Goal: Navigation & Orientation: Find specific page/section

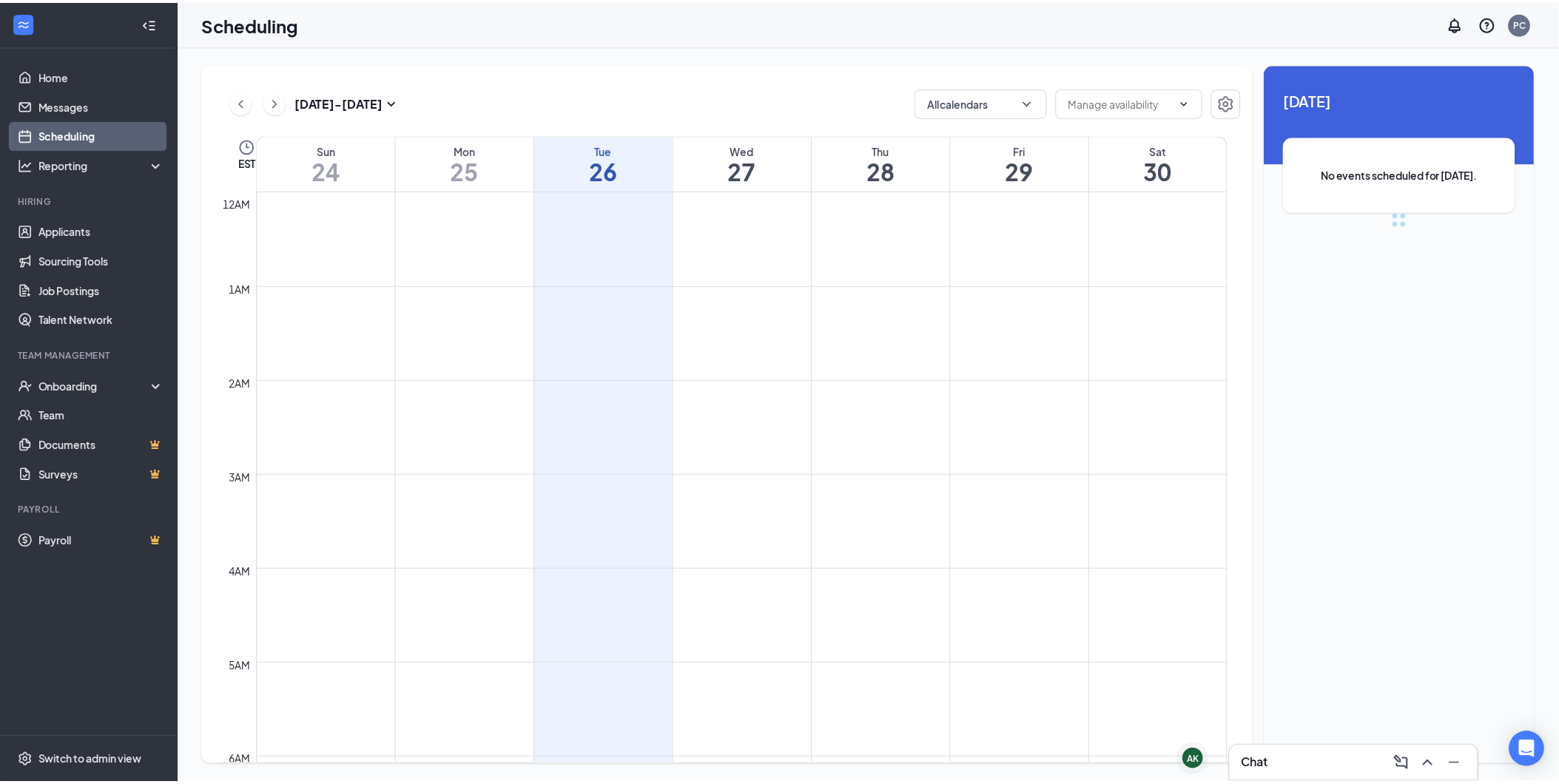
scroll to position [727, 0]
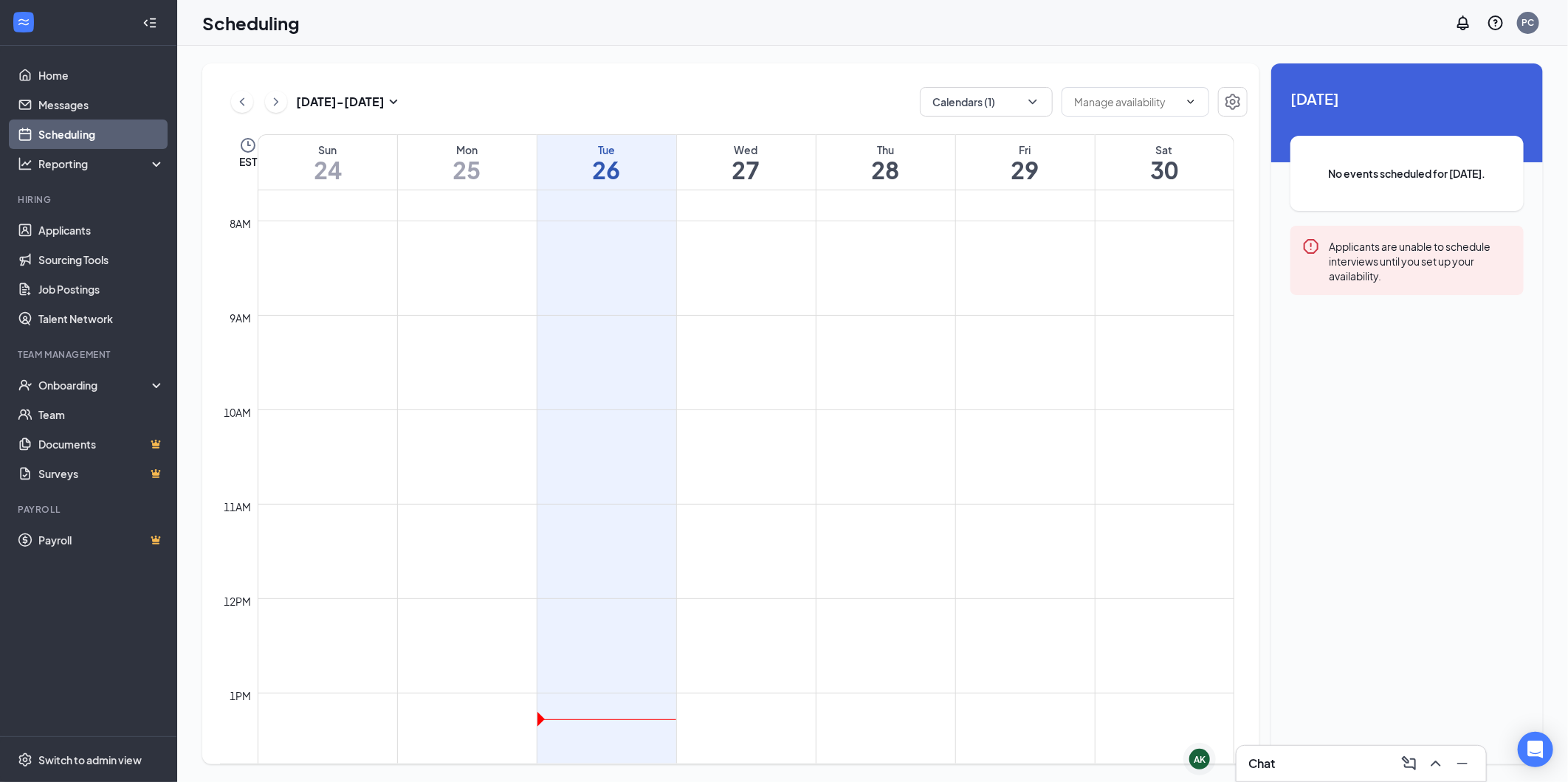
click at [77, 133] on link "Scheduling" at bounding box center [101, 134] width 127 height 29
drag, startPoint x: 459, startPoint y: 108, endPoint x: 205, endPoint y: 89, distance: 254.7
click at [205, 89] on div "[DATE] - [DATE] Calendars (1) EST Sun 24 Mon 25 Tue 26 Wed 27 Thu 28 Fri 29 Sat…" at bounding box center [731, 413] width 1057 height 701
drag, startPoint x: 205, startPoint y: 89, endPoint x: 421, endPoint y: 64, distance: 217.4
click at [421, 64] on div "[DATE] - [DATE] Calendars (1) EST Sun 24 Mon 25 Tue 26 Wed 27 Thu 28 Fri 29 Sat…" at bounding box center [731, 413] width 1057 height 701
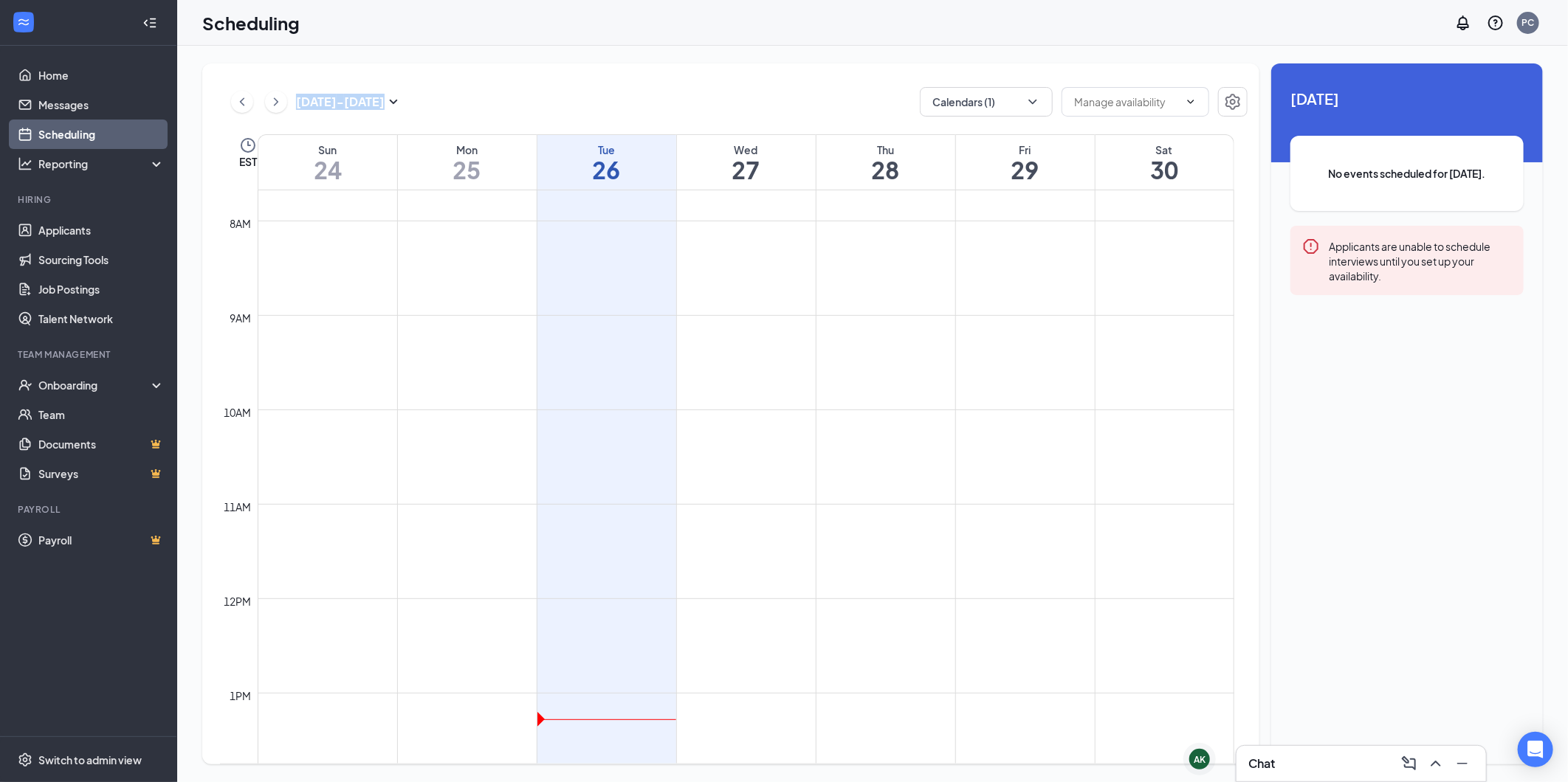
drag, startPoint x: 387, startPoint y: 64, endPoint x: 258, endPoint y: 65, distance: 129.0
click at [258, 65] on div "[DATE] - [DATE] Calendars (1) EST Sun 24 Mon 25 Tue 26 Wed 27 Thu 28 Fri 29 Sat…" at bounding box center [731, 413] width 1057 height 701
drag, startPoint x: 258, startPoint y: 65, endPoint x: 488, endPoint y: 57, distance: 230.1
click at [488, 57] on div "[DATE] - [DATE] Calendars (1) EST Sun 24 Mon 25 Tue 26 Wed 27 Thu 28 Fri 29 Sat…" at bounding box center [872, 413] width 1391 height 736
click at [60, 75] on link "Home" at bounding box center [101, 75] width 127 height 29
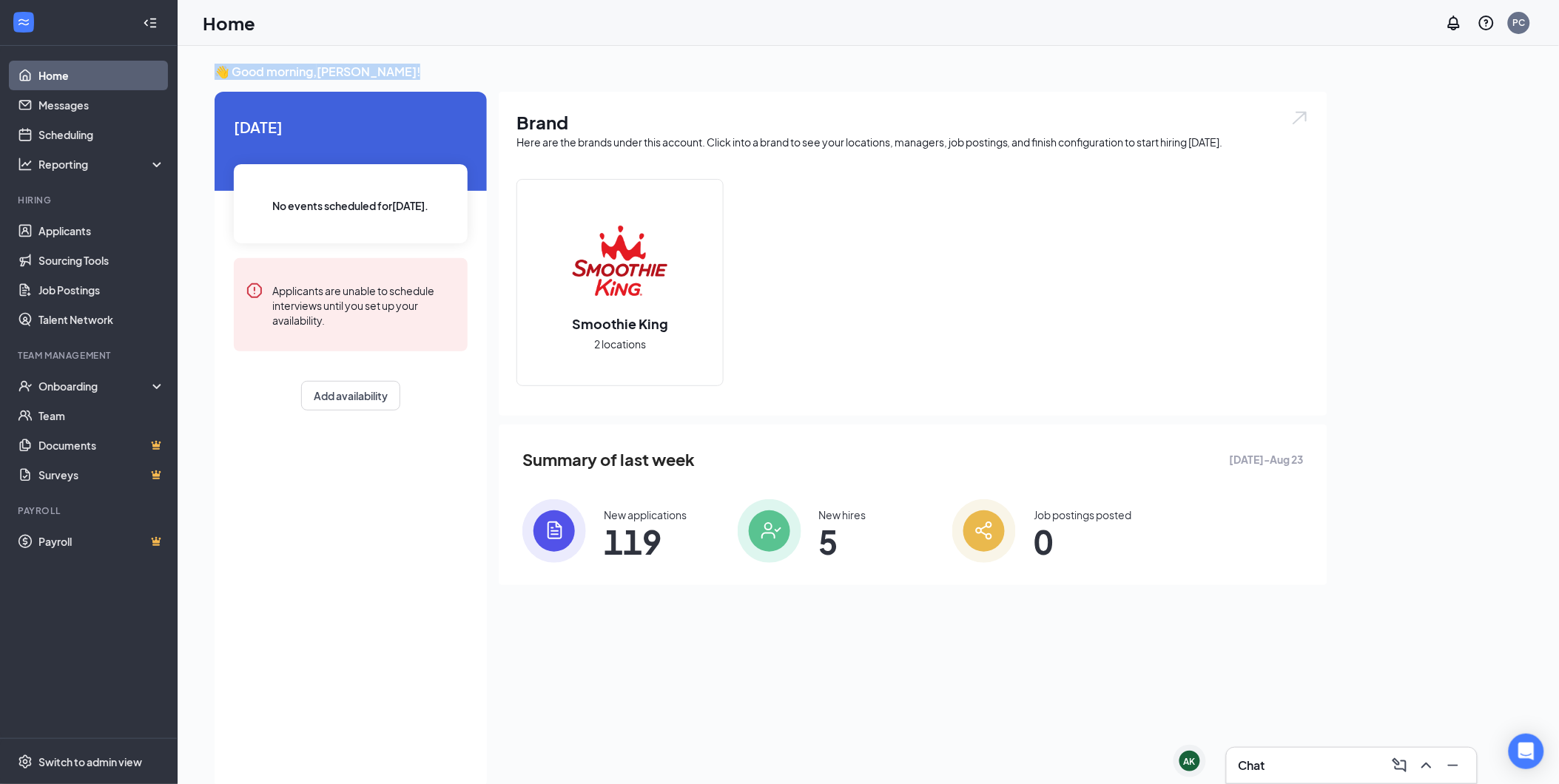
drag, startPoint x: 449, startPoint y: 72, endPoint x: 215, endPoint y: 57, distance: 234.5
click at [215, 57] on div "👋 Good morning, [PERSON_NAME] ! [DATE] No events scheduled for [DATE] . Applica…" at bounding box center [868, 430] width 1382 height 769
click at [503, 23] on div "Home PC" at bounding box center [868, 23] width 1382 height 46
drag, startPoint x: 321, startPoint y: 38, endPoint x: 182, endPoint y: 23, distance: 139.8
click at [182, 23] on div "Home PC" at bounding box center [868, 23] width 1382 height 46
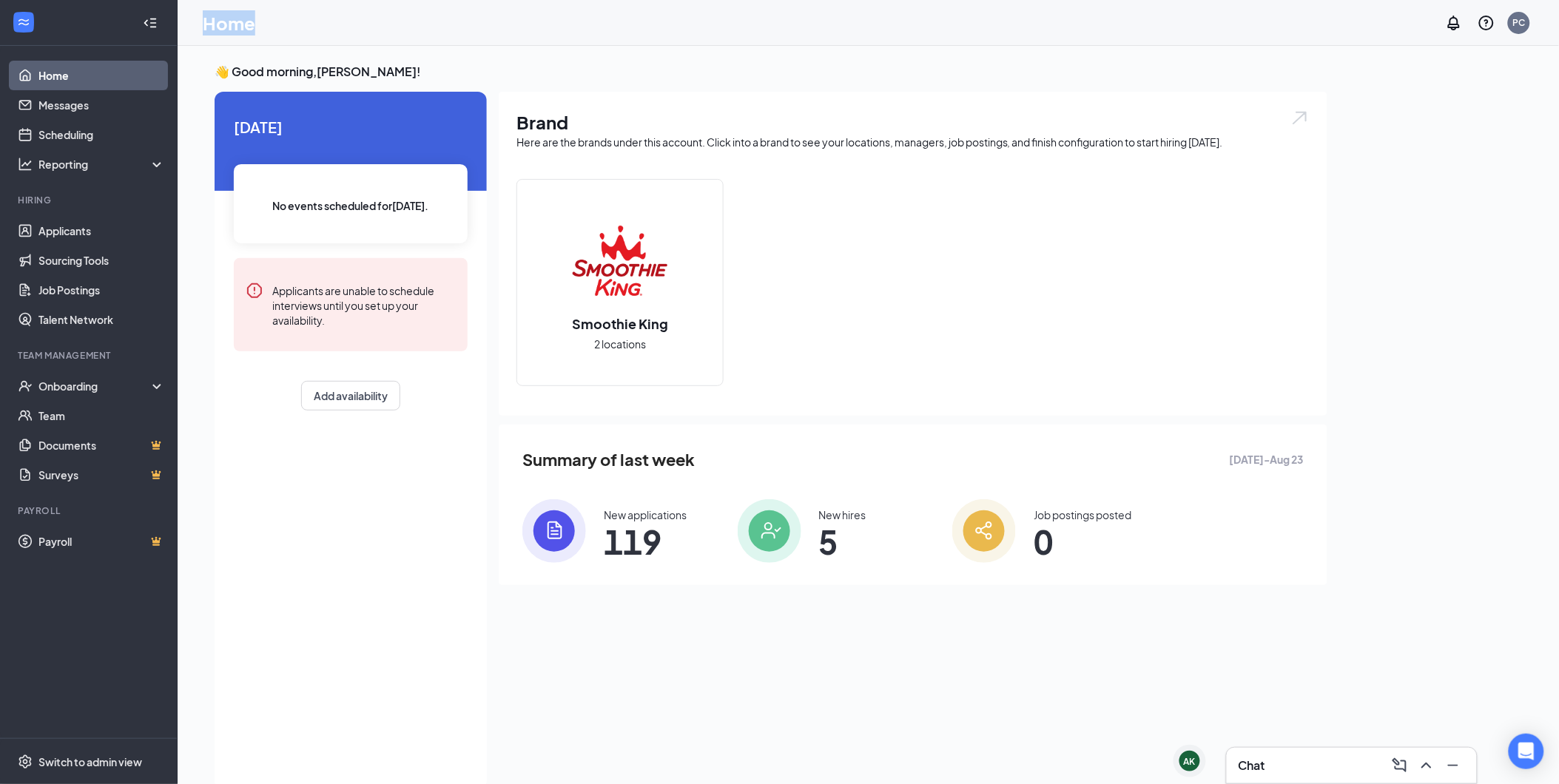
drag, startPoint x: 182, startPoint y: 23, endPoint x: 440, endPoint y: 18, distance: 258.0
click at [440, 18] on div "Home PC" at bounding box center [868, 23] width 1382 height 46
click at [371, 36] on div "Home PC" at bounding box center [868, 23] width 1382 height 46
click at [274, 31] on div "Home PC" at bounding box center [868, 23] width 1382 height 46
drag, startPoint x: 457, startPoint y: 74, endPoint x: 208, endPoint y: 15, distance: 255.9
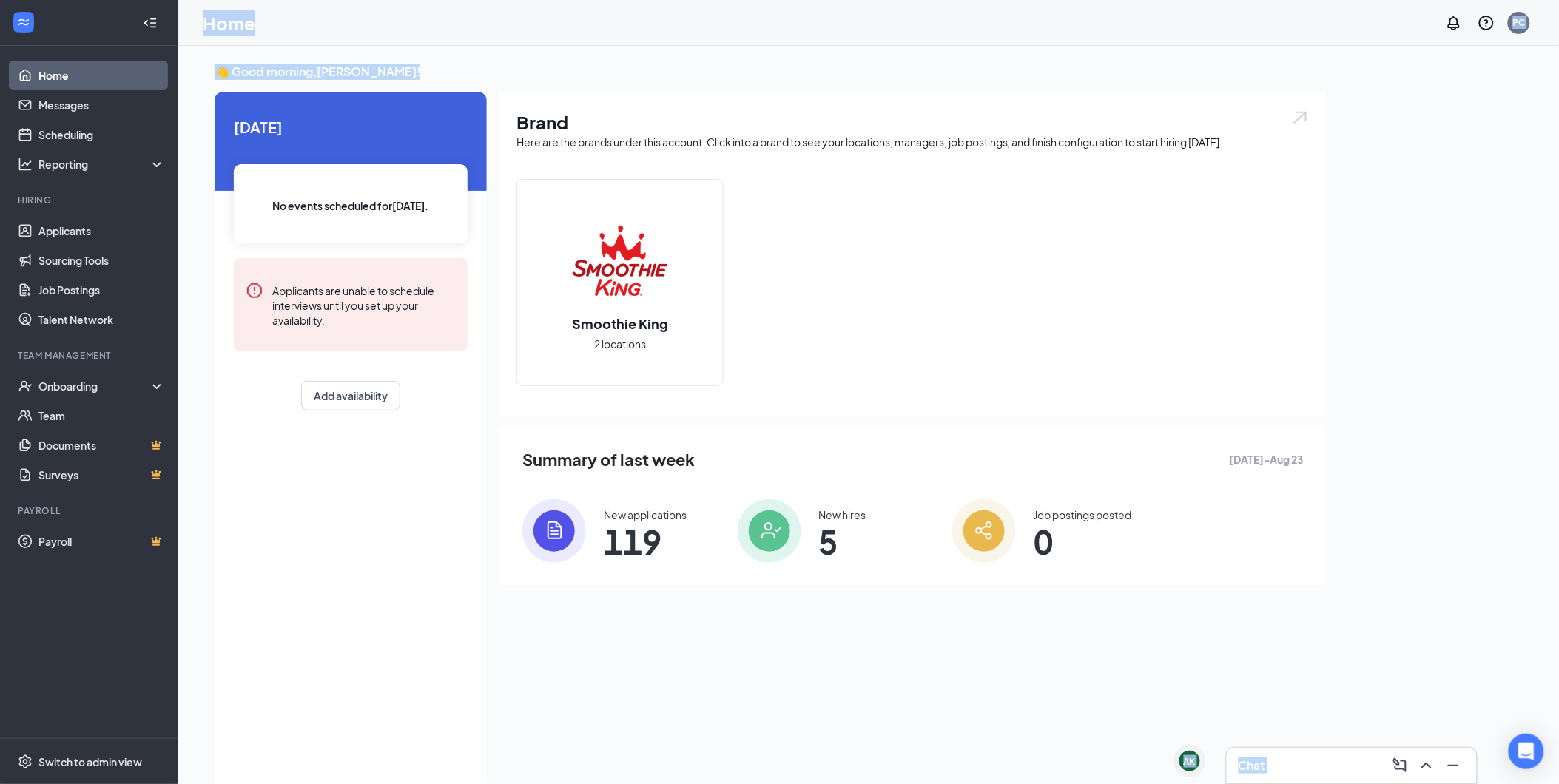
click at [182, 18] on div "Home PC AK [PERSON_NAME] AK Chat 👋 Good morning, [PERSON_NAME] ! [DATE] No even…" at bounding box center [868, 408] width 1382 height 815
click at [475, 38] on div "Home PC" at bounding box center [868, 23] width 1382 height 46
click at [148, 18] on icon "Collapse" at bounding box center [150, 23] width 15 height 15
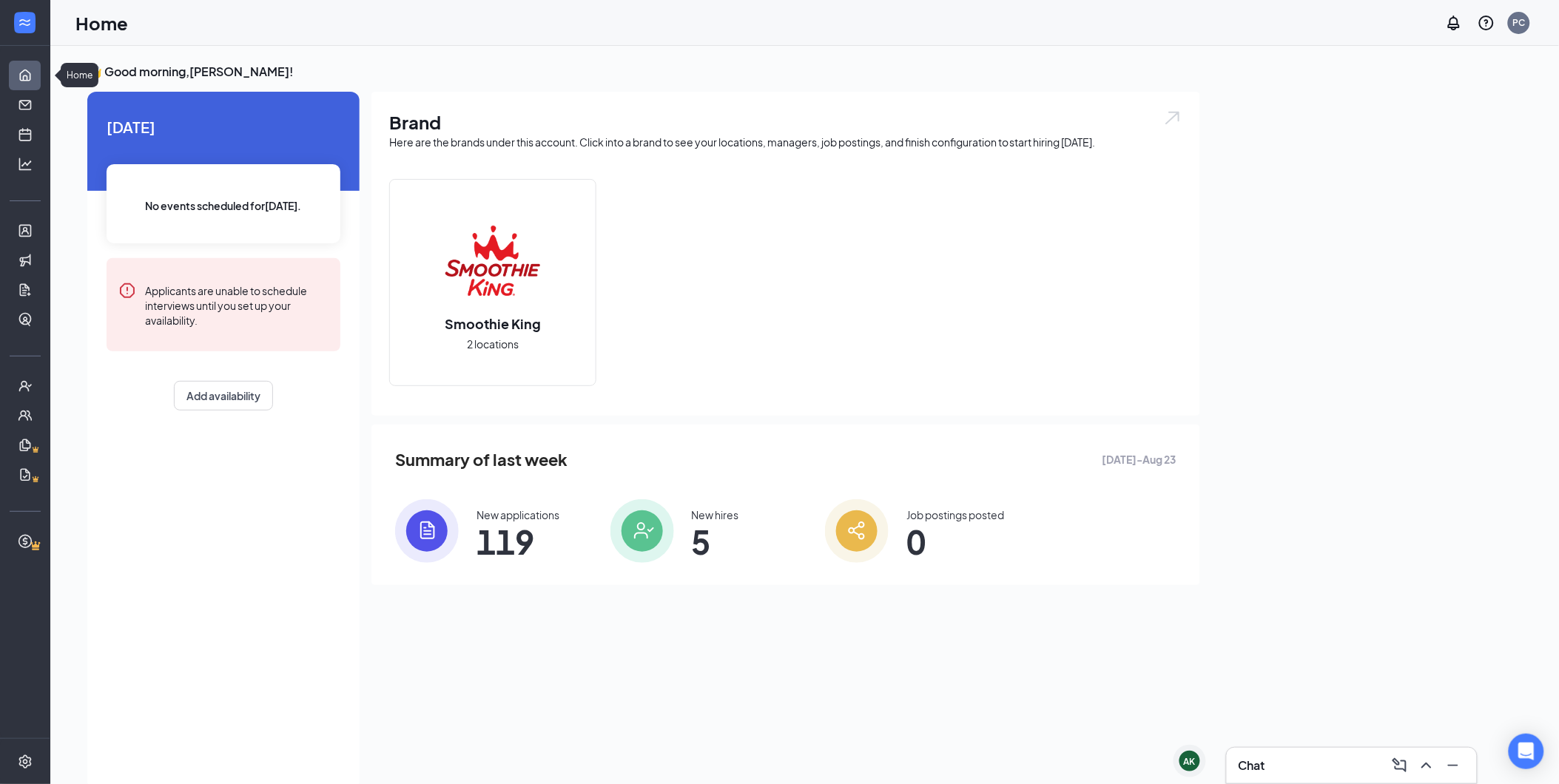
click at [38, 78] on link "Home" at bounding box center [45, 75] width 15 height 30
